Goal: Task Accomplishment & Management: Complete application form

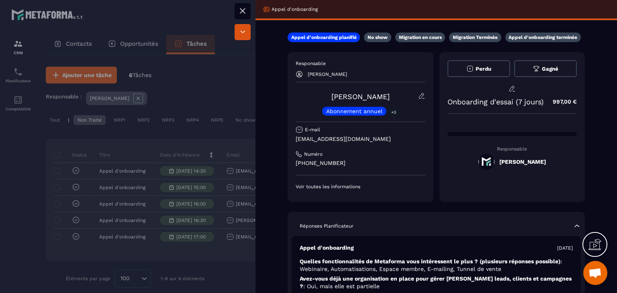
click at [245, 9] on icon at bounding box center [243, 11] width 10 height 10
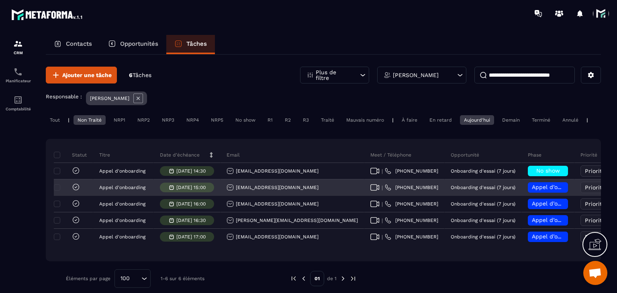
click at [75, 191] on icon at bounding box center [76, 187] width 8 height 8
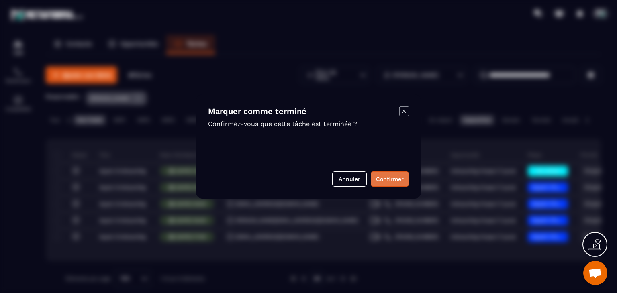
click at [394, 184] on button "Confirmer" at bounding box center [390, 178] width 38 height 15
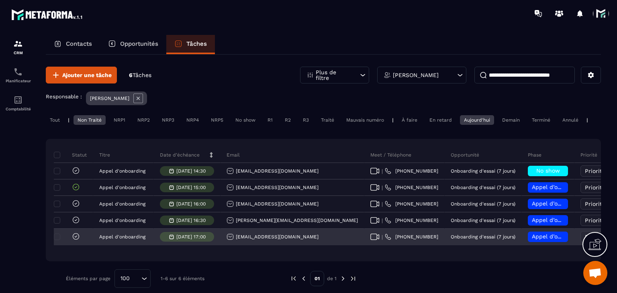
click at [279, 239] on div "[EMAIL_ADDRESS][DOMAIN_NAME]" at bounding box center [273, 236] width 92 height 7
